Goal: Task Accomplishment & Management: Manage account settings

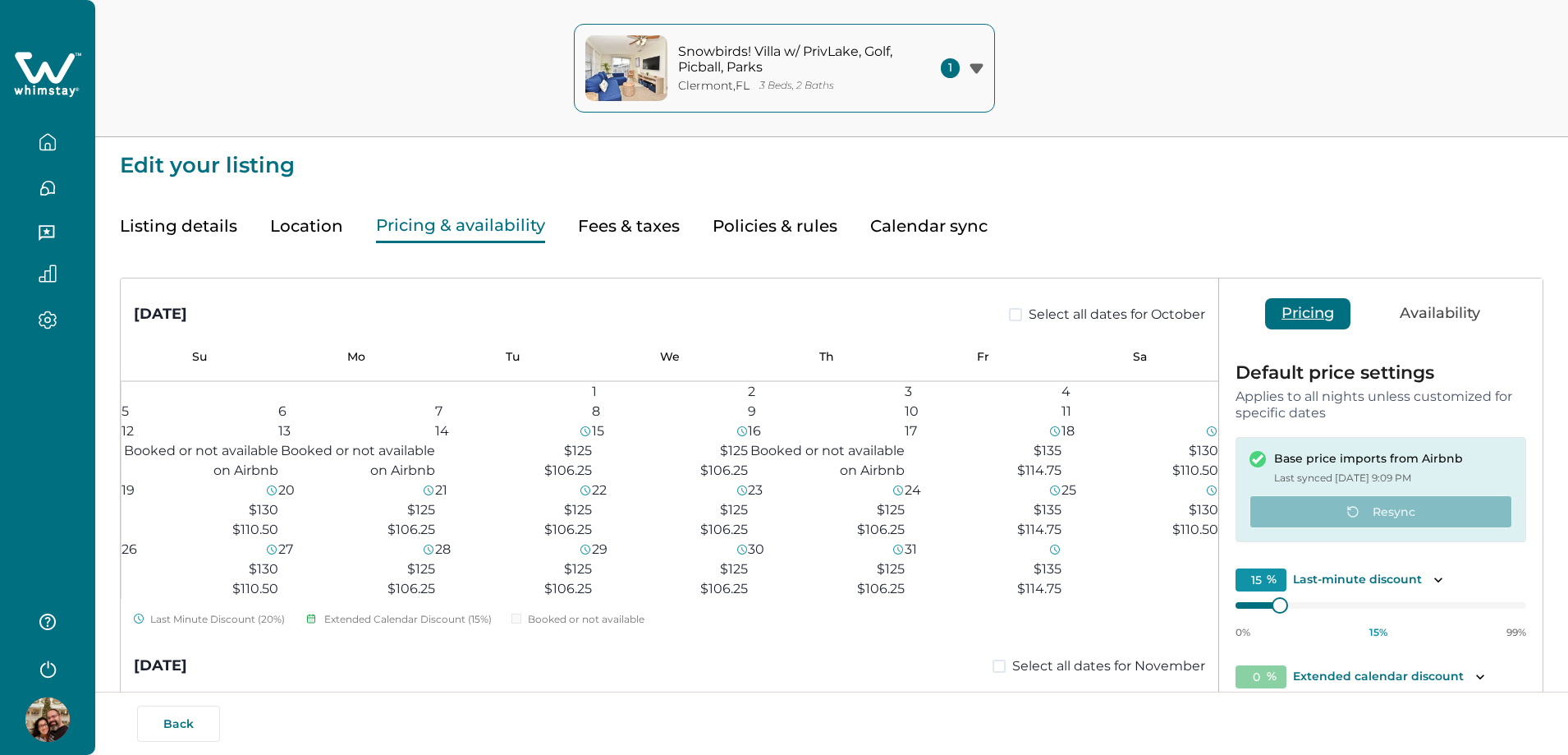
scroll to position [2464, 0]
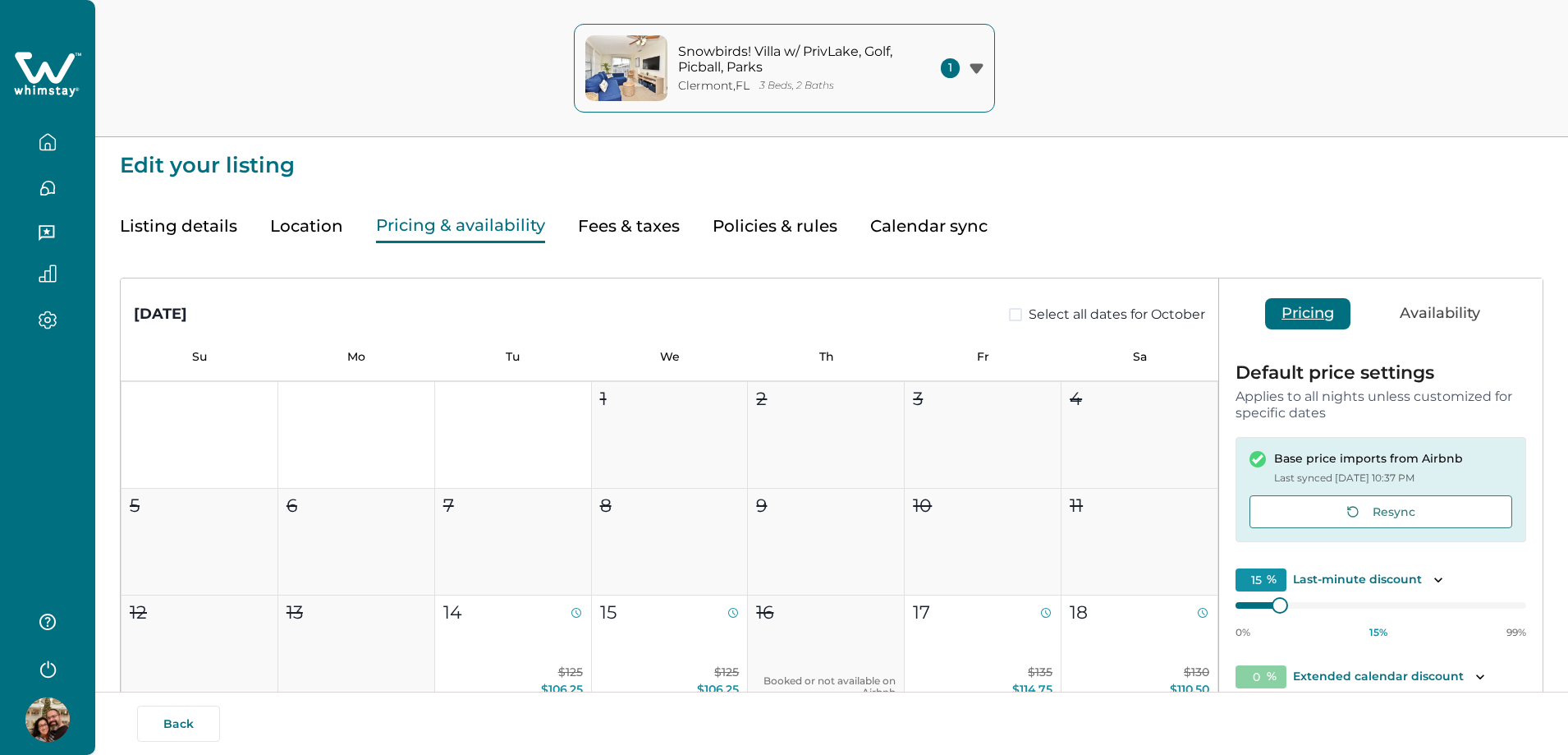
type input "15"
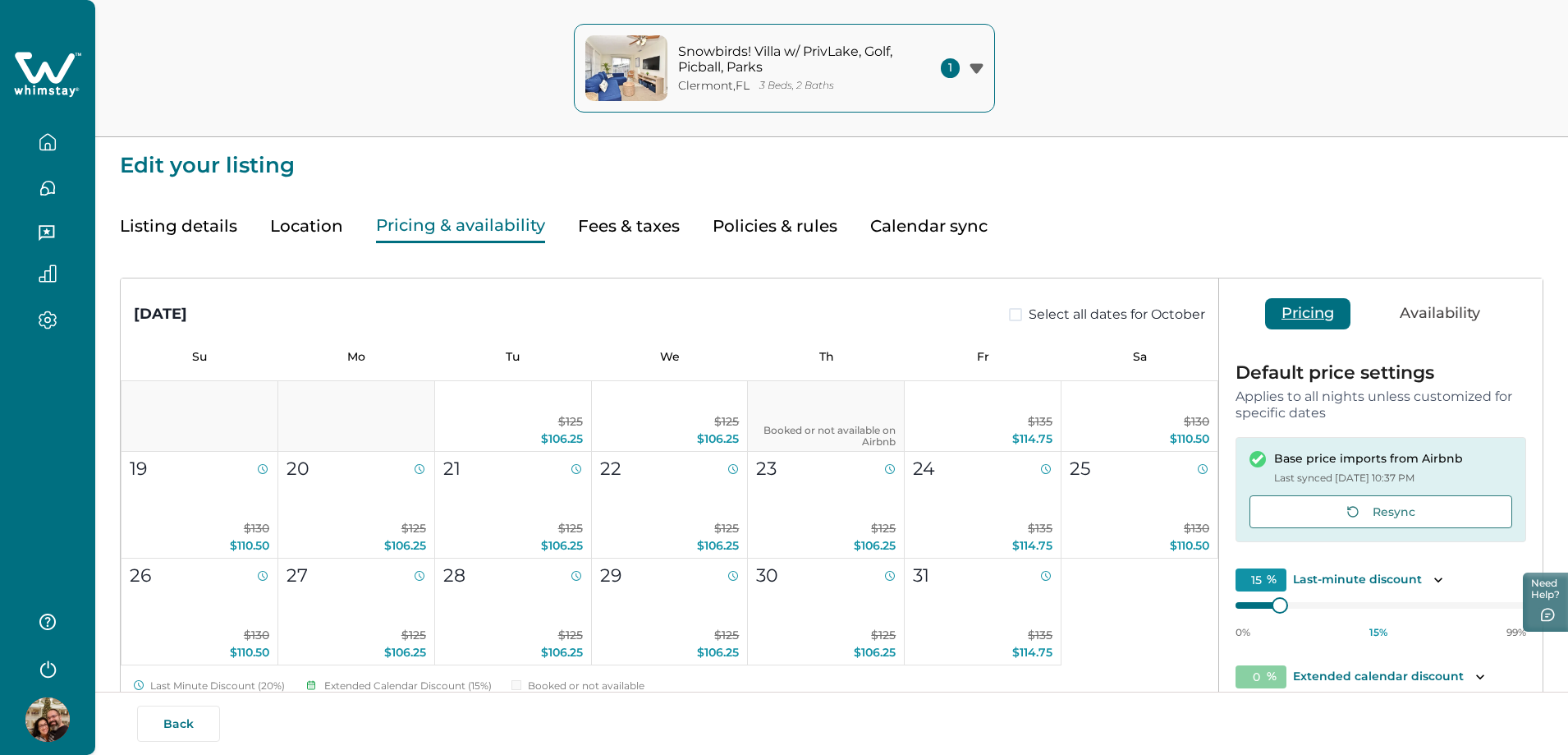
scroll to position [328, 0]
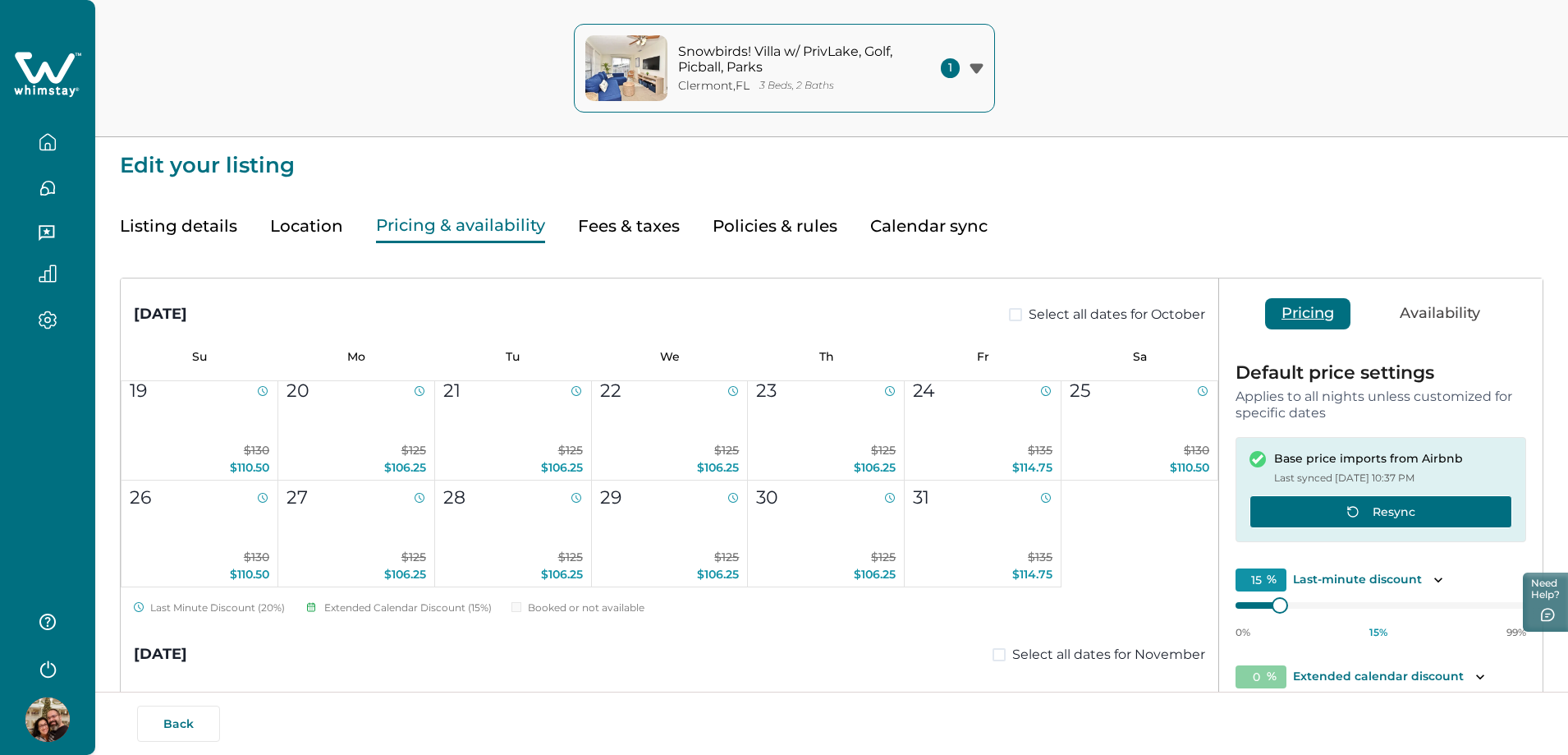
click at [1323, 508] on button "Resync" at bounding box center [1380, 511] width 263 height 33
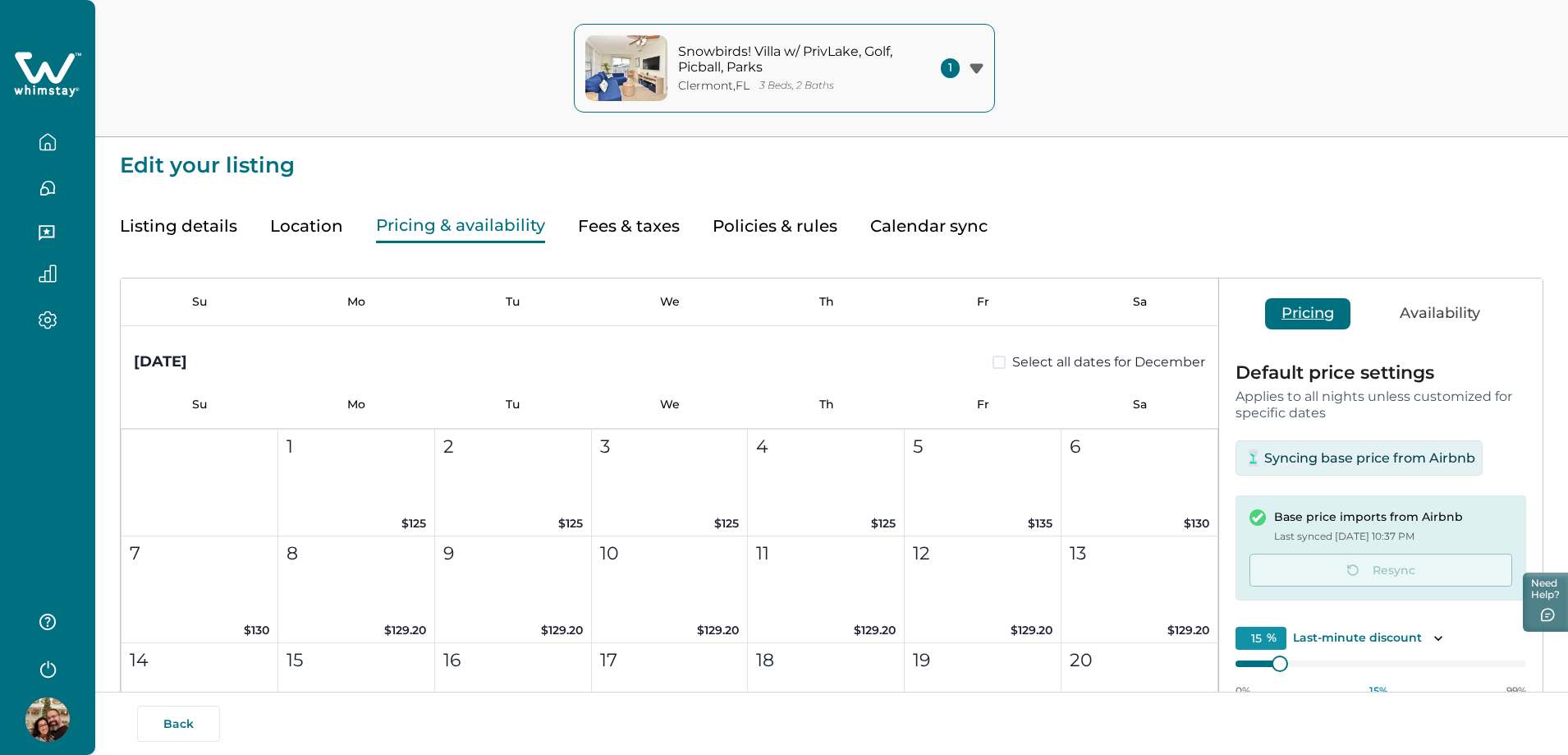
scroll to position [1478, 0]
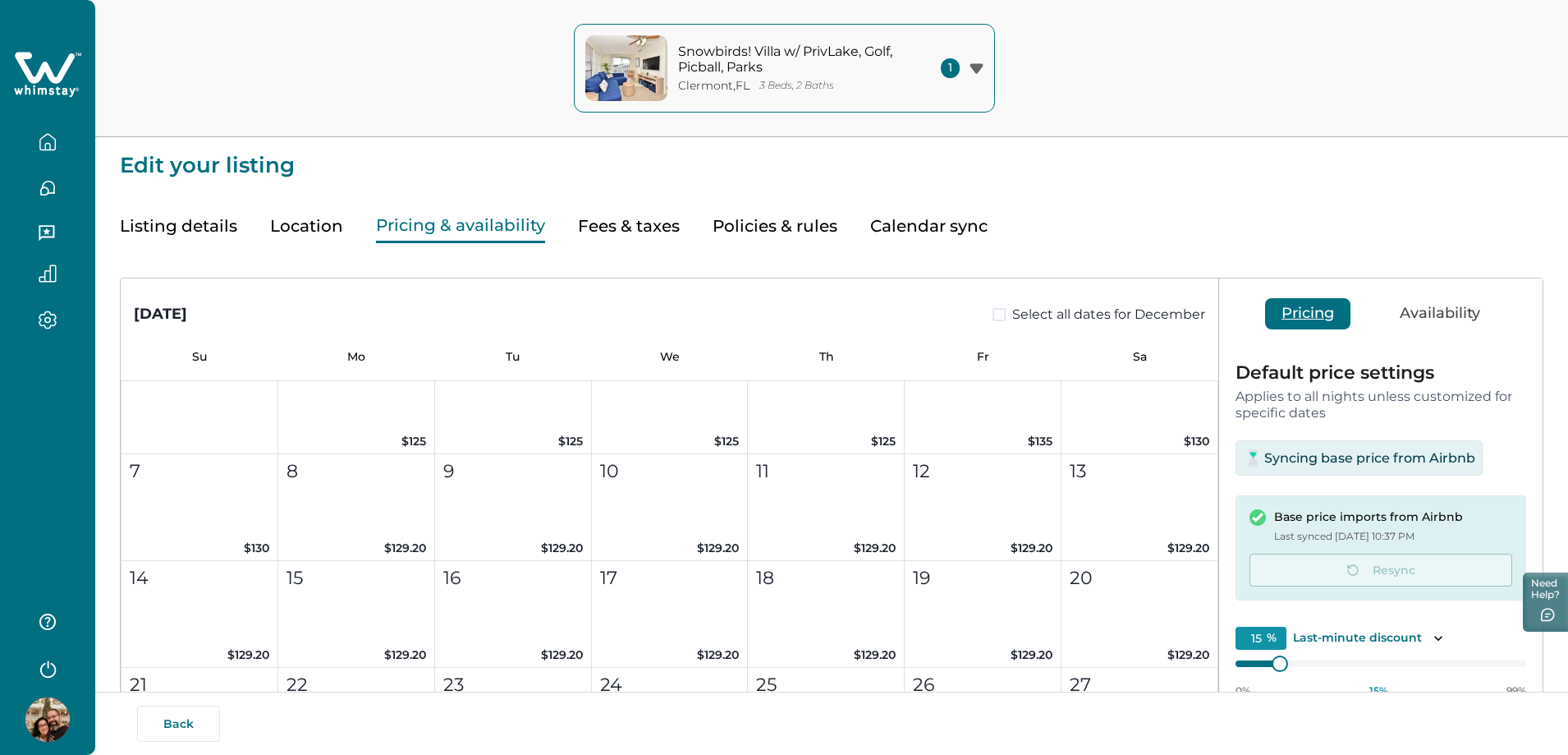
click at [1127, 207] on div "Listing details Location Pricing & availability Fees & taxes Policies & rules C…" at bounding box center [832, 210] width 1423 height 67
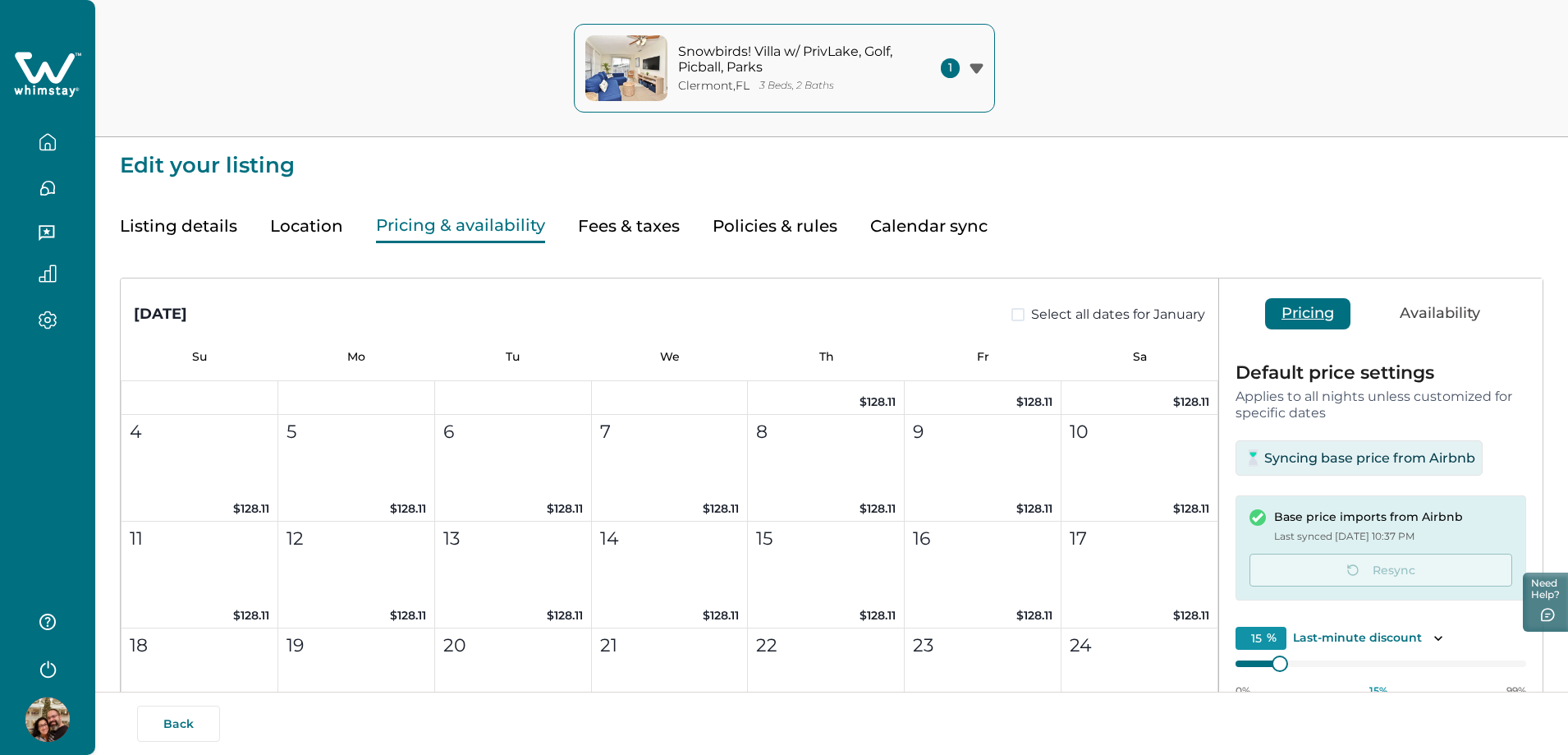
scroll to position [2217, 0]
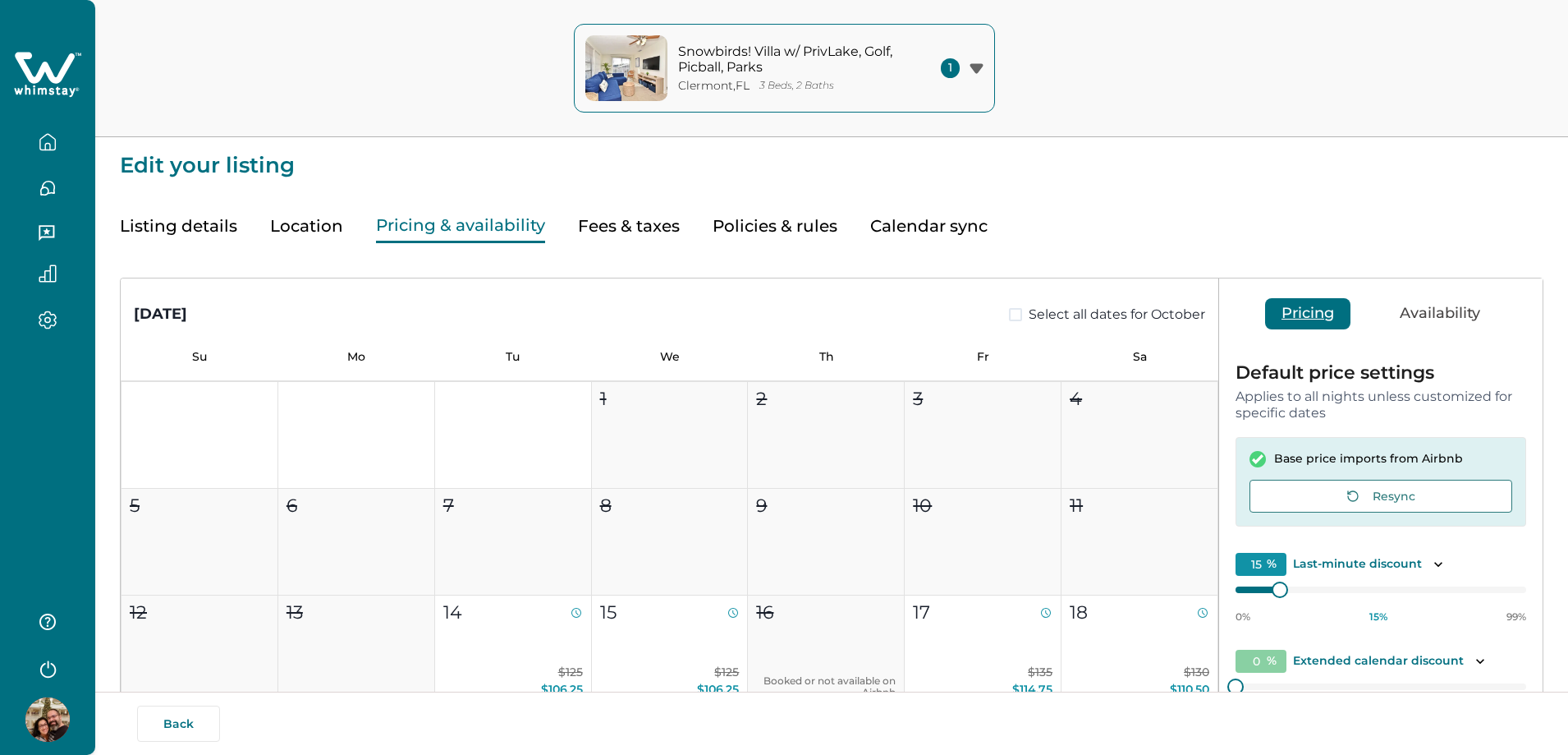
type input "15"
click at [1387, 494] on button "Resync" at bounding box center [1380, 496] width 263 height 33
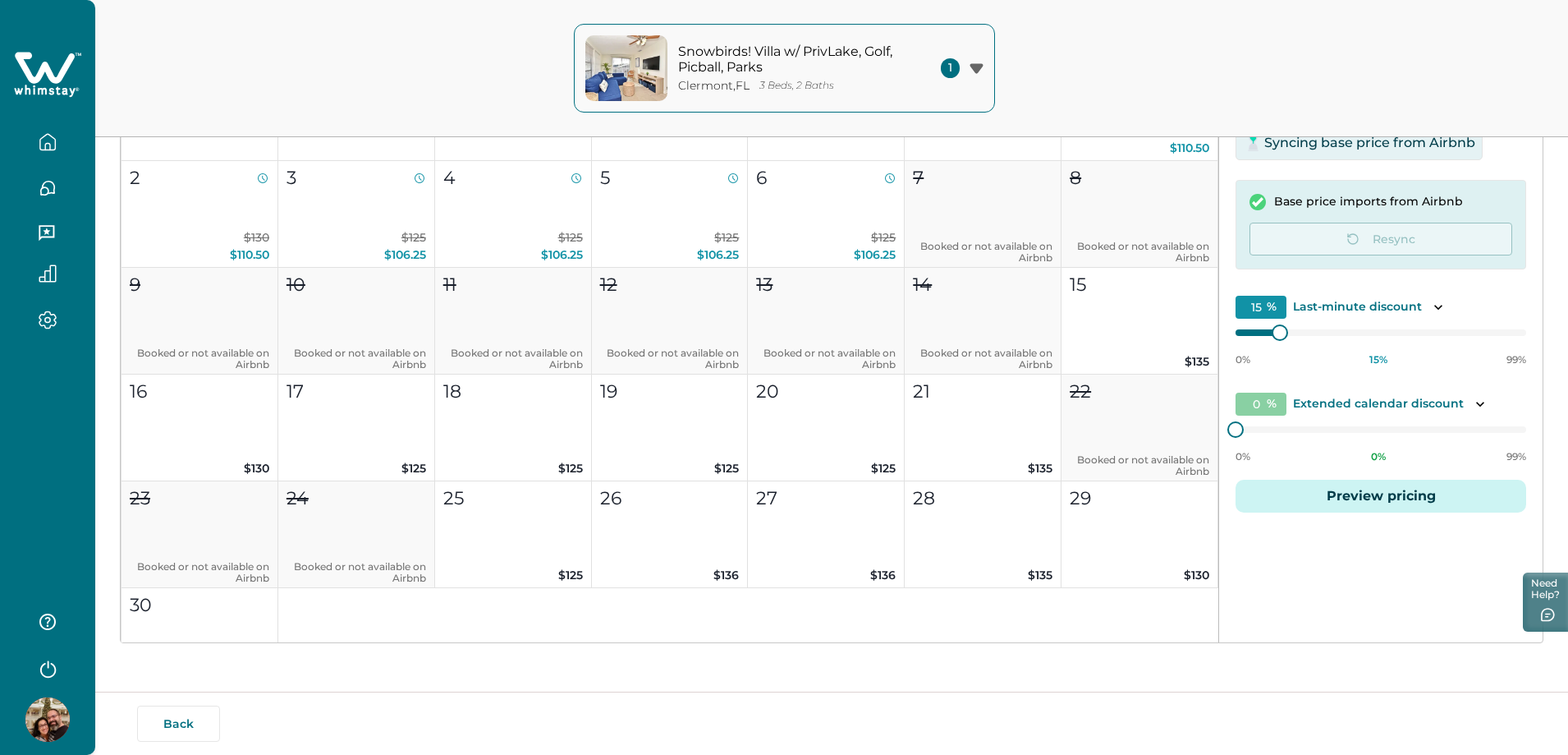
scroll to position [657, 0]
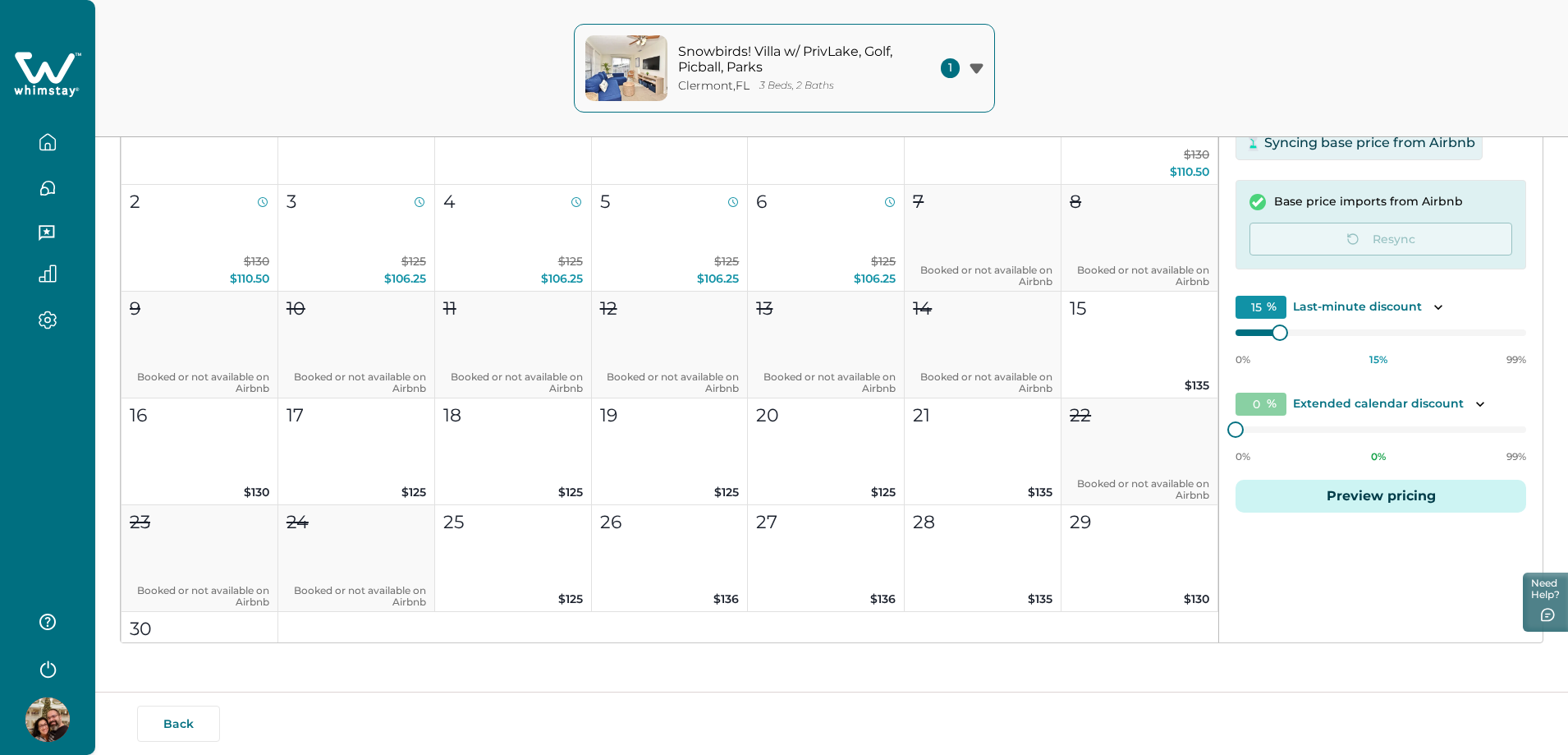
click at [426, 659] on div "Edit your listing Listing details Location Pricing & availability Fees & taxes …" at bounding box center [832, 220] width 1473 height 1070
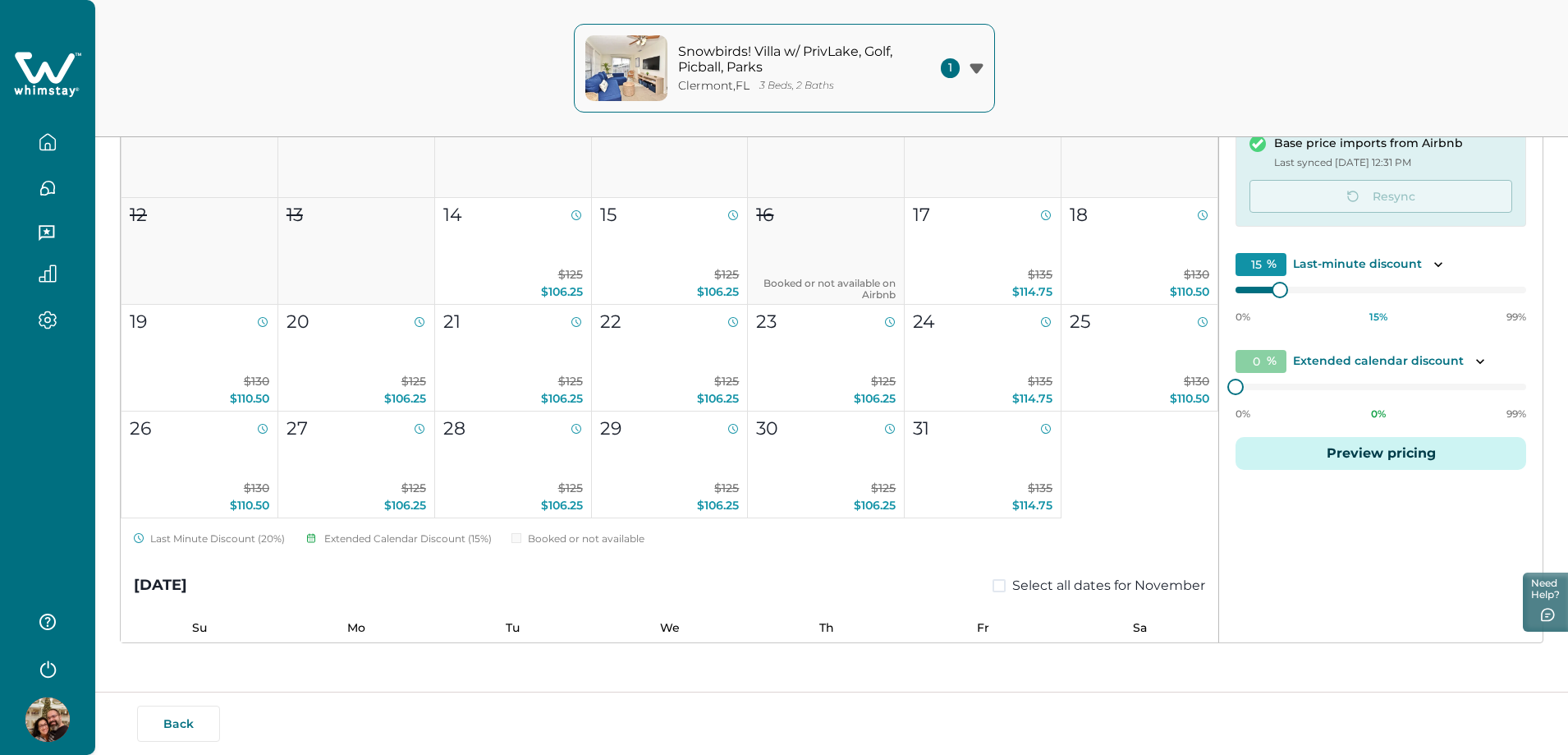
scroll to position [0, 0]
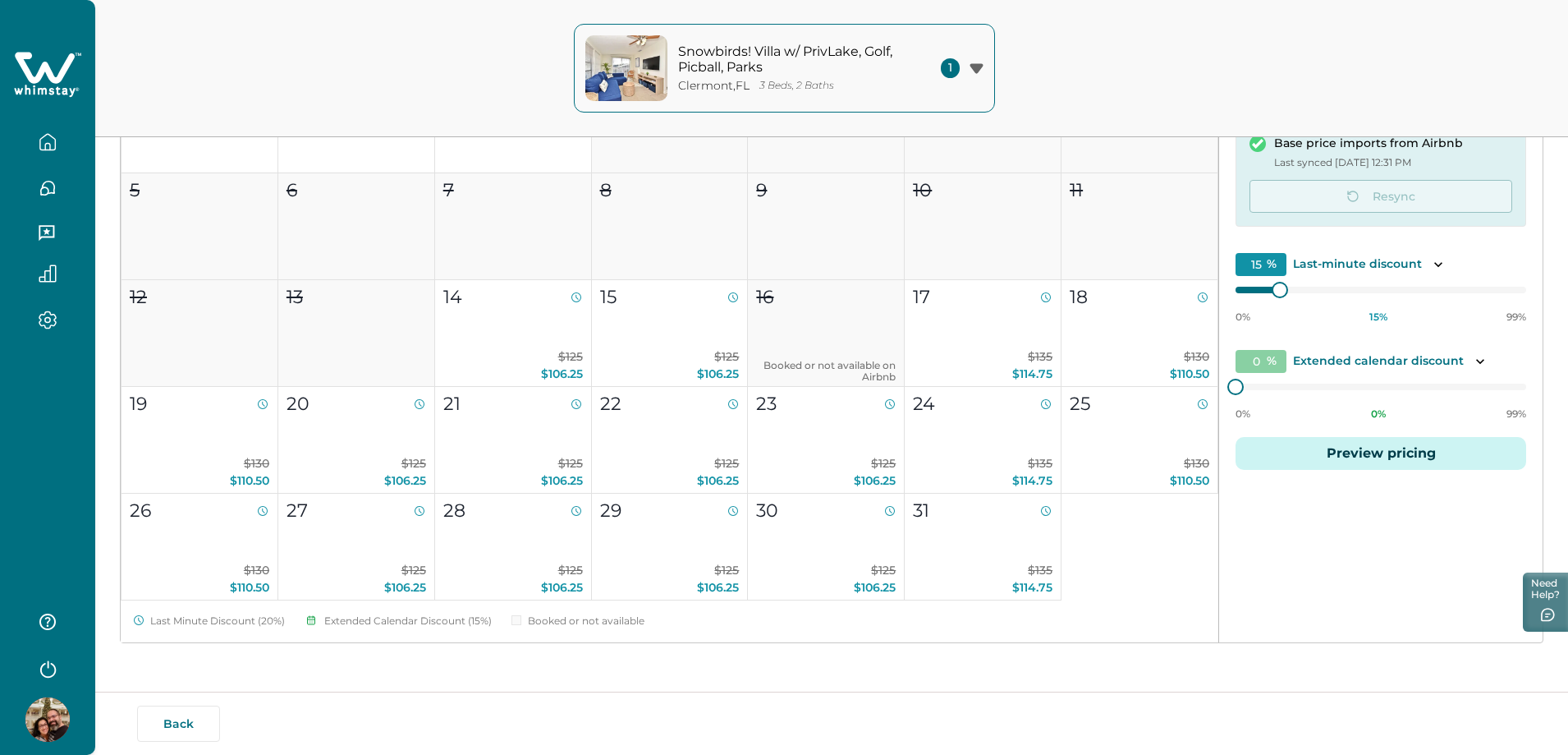
click at [1222, 65] on div "Snowbirds! Villa w/ PrivLake, Golf, Picball, Parks [GEOGRAPHIC_DATA] , [GEOGRAP…" at bounding box center [784, 69] width 1568 height 137
click at [423, 80] on div "Snowbirds! Villa w/ PrivLake, Golf, Picball, Parks [GEOGRAPHIC_DATA] , [GEOGRAP…" at bounding box center [784, 69] width 1568 height 137
